Goal: Task Accomplishment & Management: Complete application form

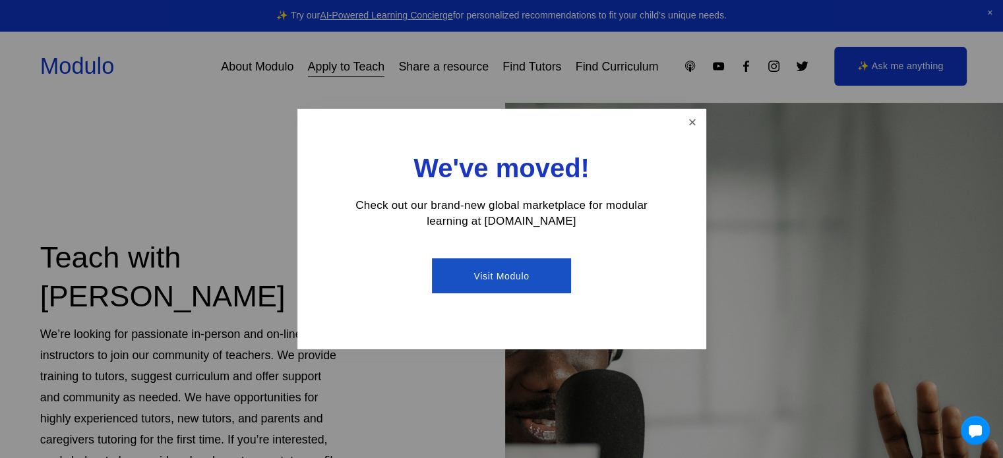
click at [672, 113] on div "We've moved! Check out our brand-new global marketplace for modular learning at…" at bounding box center [501, 229] width 409 height 241
click at [691, 117] on link "Close" at bounding box center [692, 122] width 23 height 23
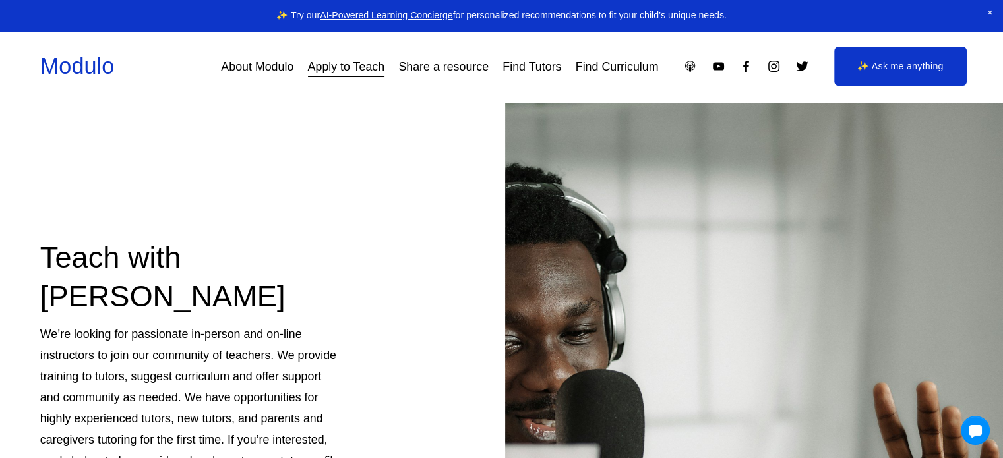
click at [359, 69] on link "Apply to Teach" at bounding box center [346, 67] width 77 height 24
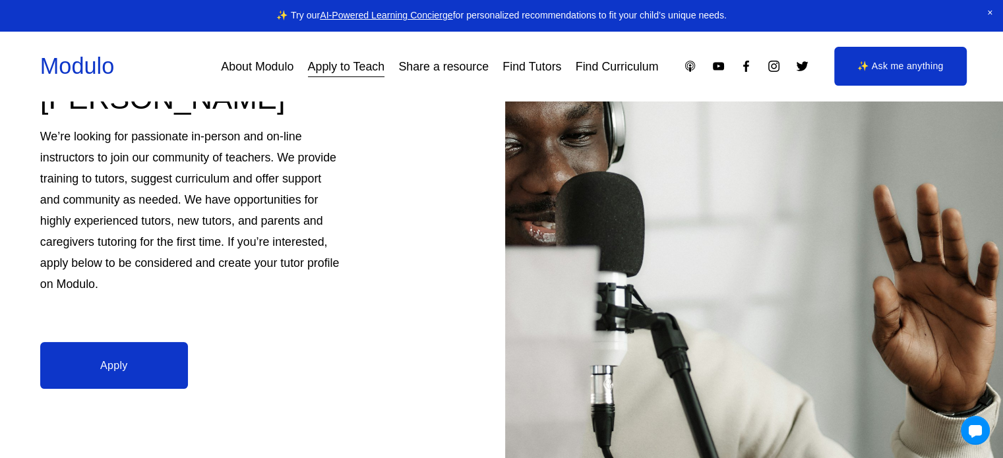
scroll to position [330, 0]
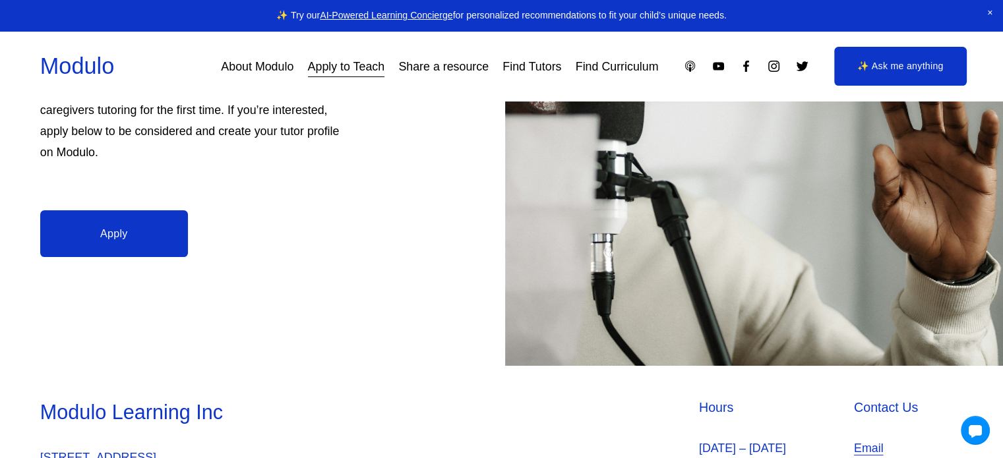
click at [133, 235] on link "Apply" at bounding box center [114, 233] width 148 height 47
